Goal: Find specific page/section: Find specific page/section

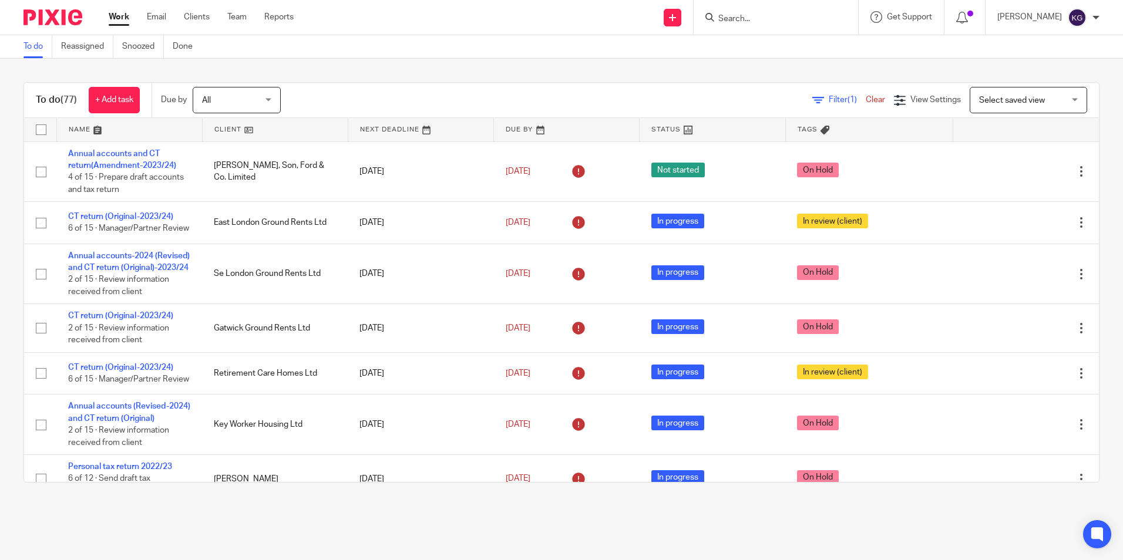
click at [750, 18] on input "Search" at bounding box center [770, 19] width 106 height 11
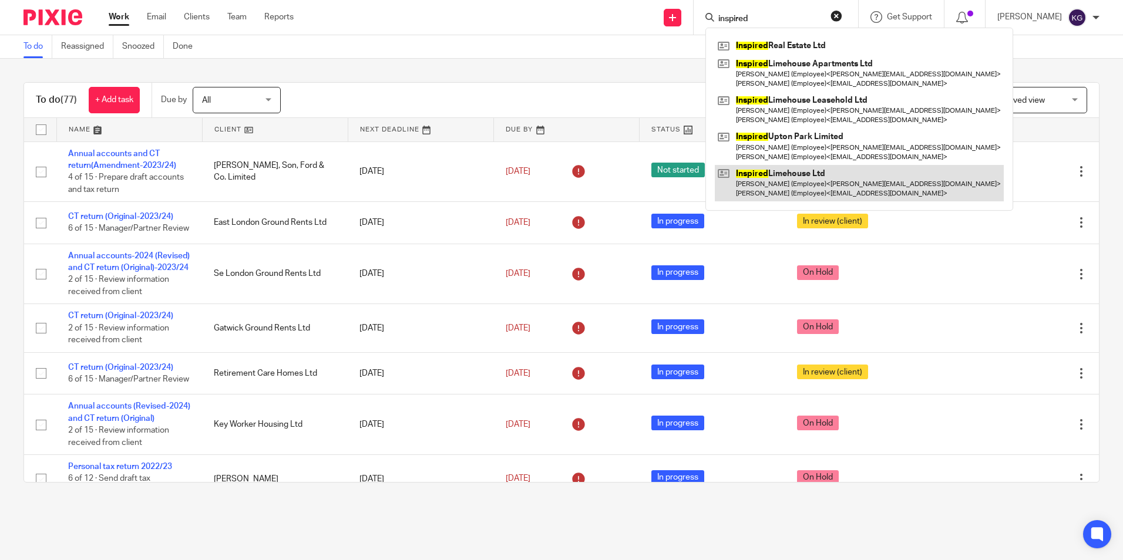
type input "inspired"
click at [825, 184] on link at bounding box center [859, 183] width 289 height 36
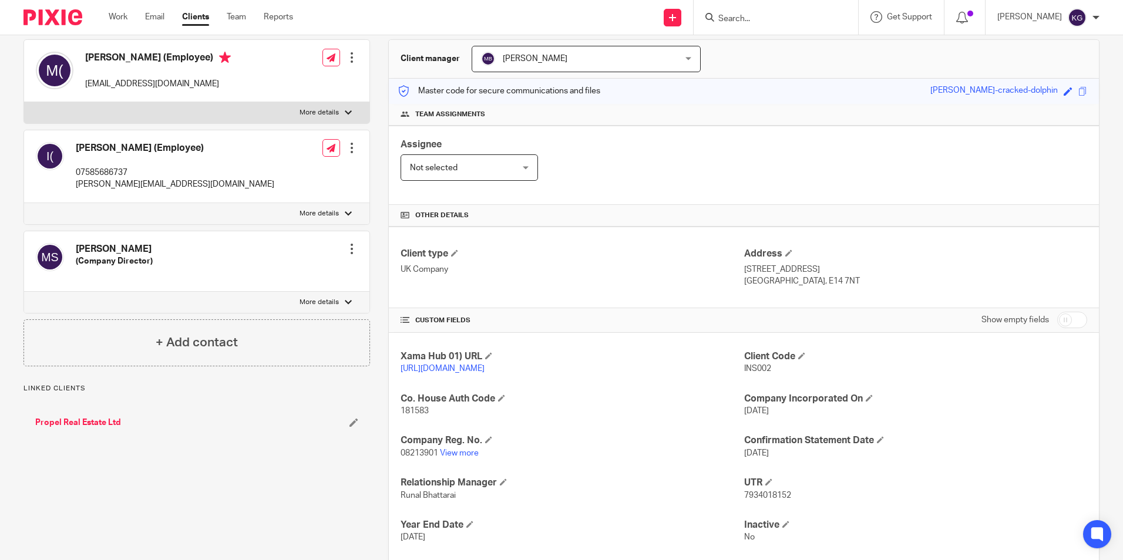
scroll to position [174, 0]
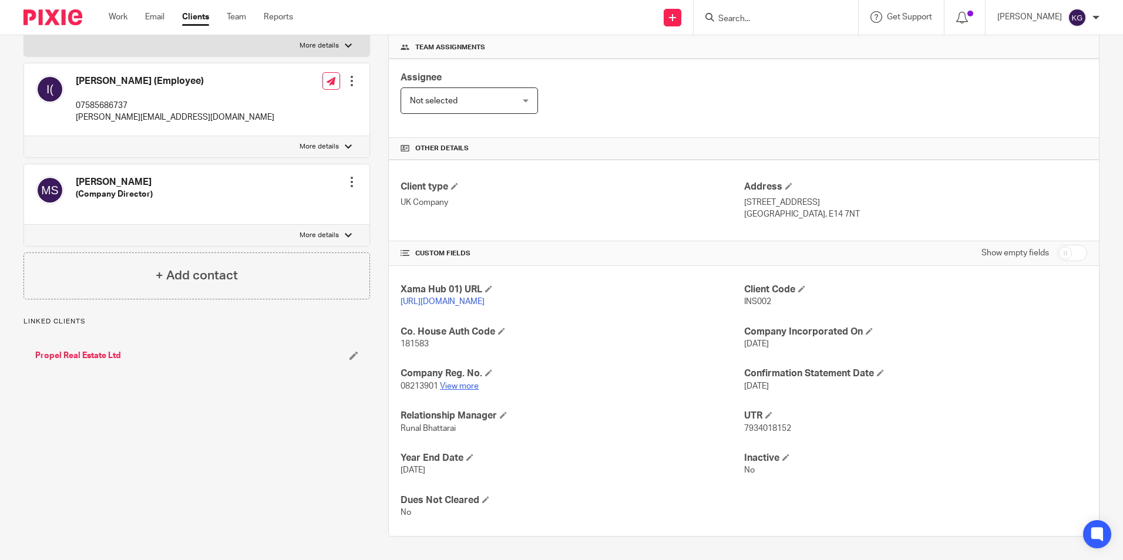
click at [464, 386] on link "View more" at bounding box center [459, 386] width 39 height 8
